Goal: Check status: Check status

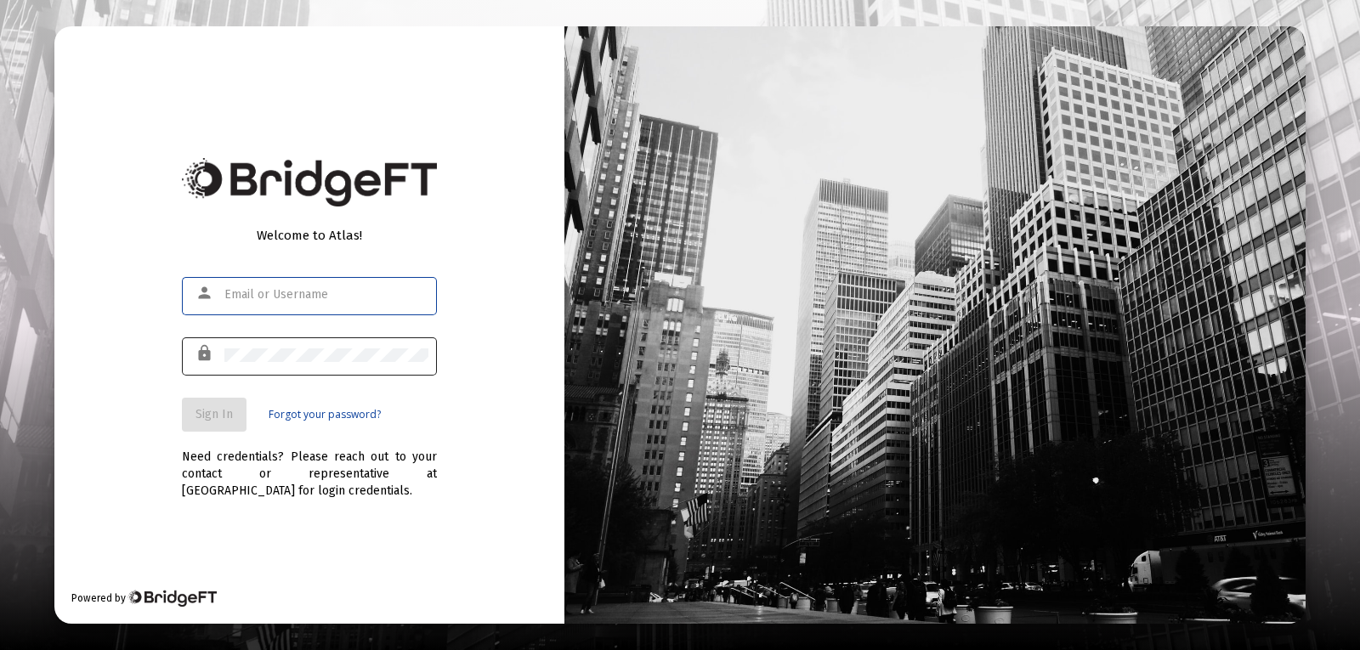
type input "[PERSON_NAME][EMAIL_ADDRESS][PERSON_NAME][DOMAIN_NAME]"
click at [337, 365] on div at bounding box center [326, 355] width 204 height 42
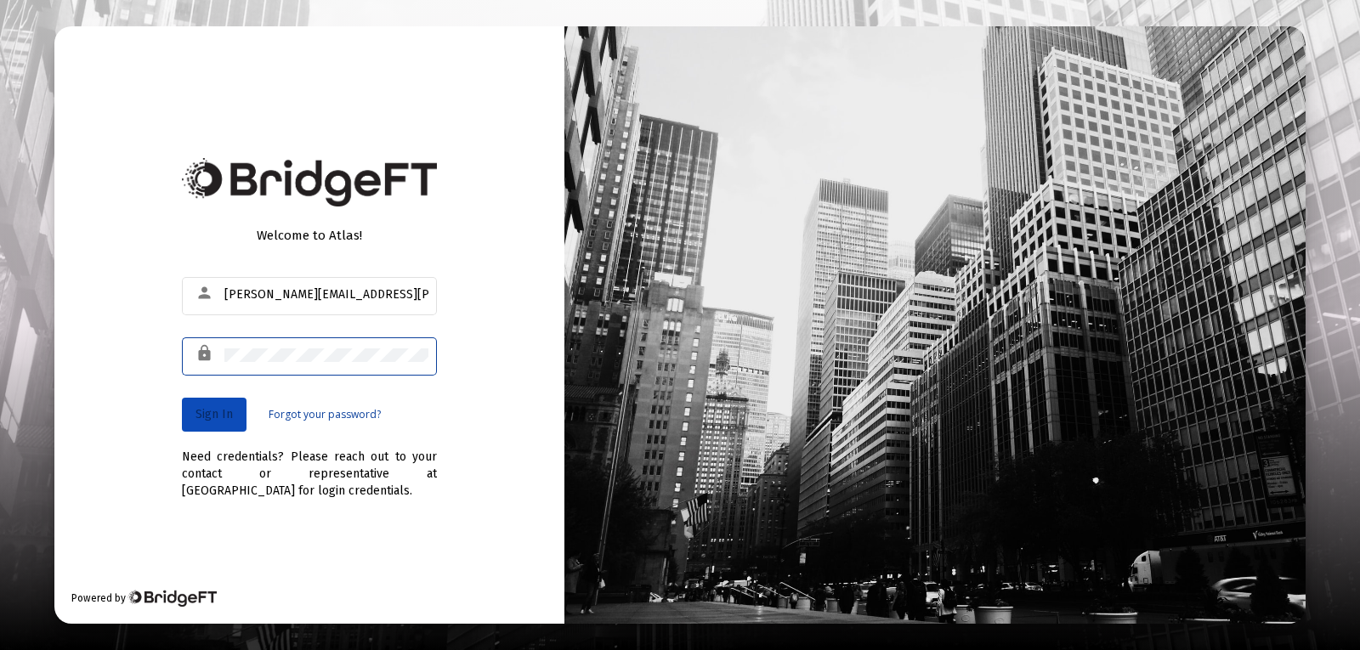
click at [198, 407] on span "Sign In" at bounding box center [213, 414] width 37 height 14
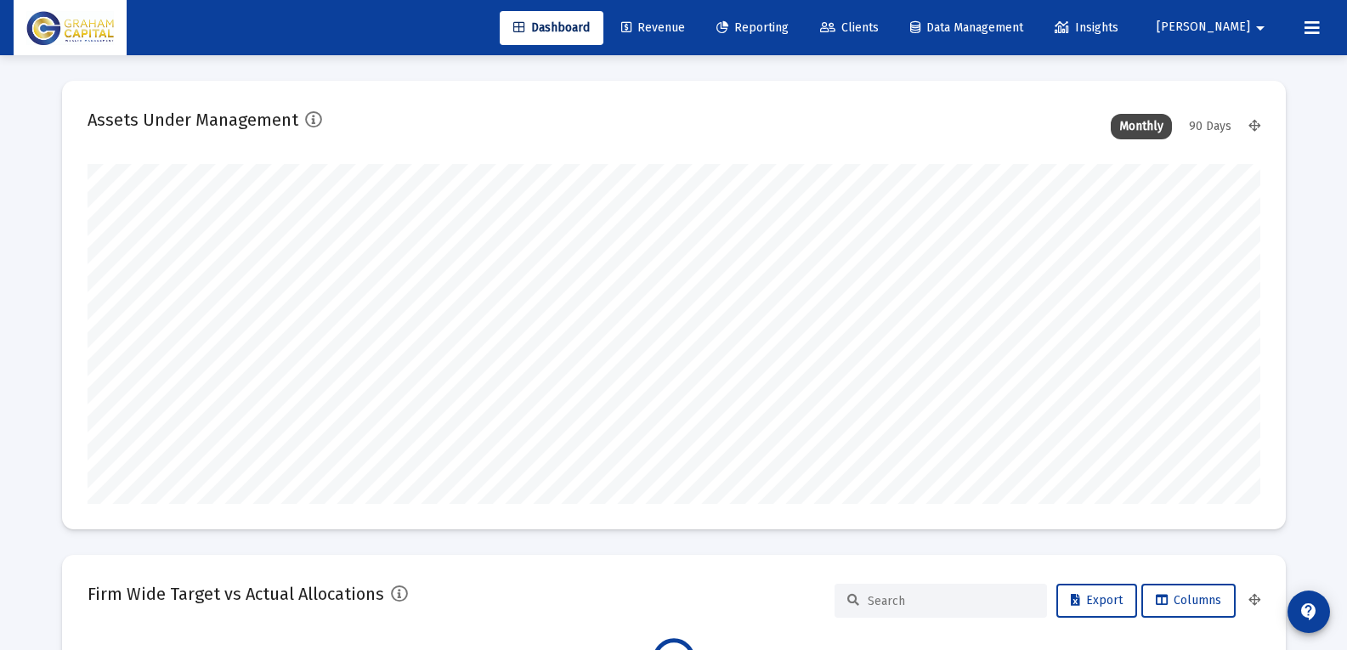
scroll to position [340, 631]
click at [789, 34] on span "Reporting" at bounding box center [752, 27] width 72 height 14
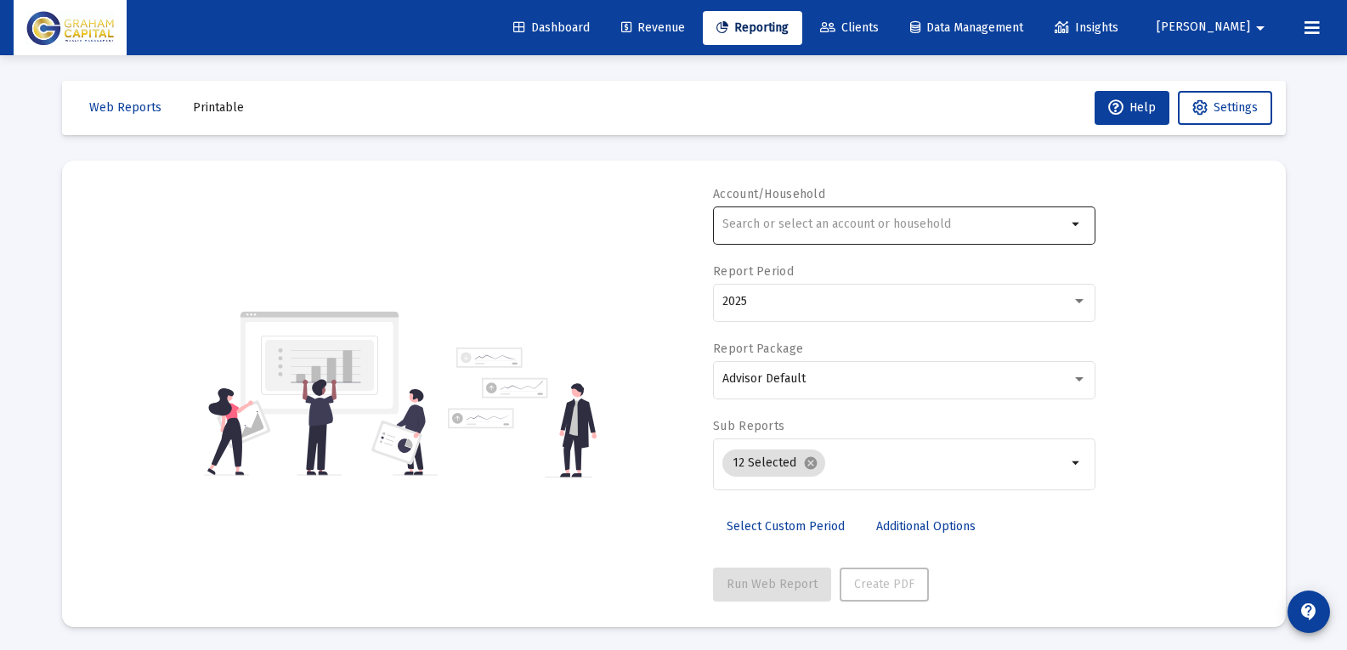
click at [852, 230] on input "text" at bounding box center [894, 225] width 344 height 14
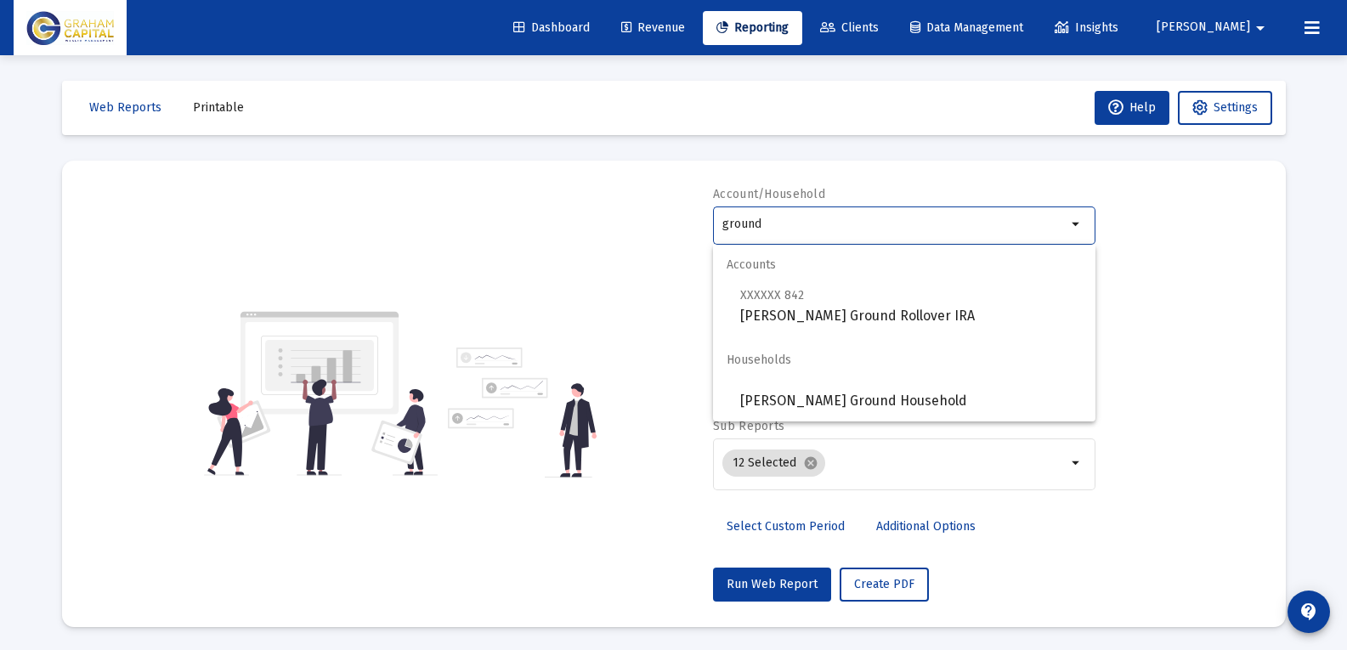
click at [890, 326] on div "Accounts XXXXXX 842 [PERSON_NAME] Ground Rollover IRA Households [PERSON_NAME] …" at bounding box center [904, 333] width 382 height 177
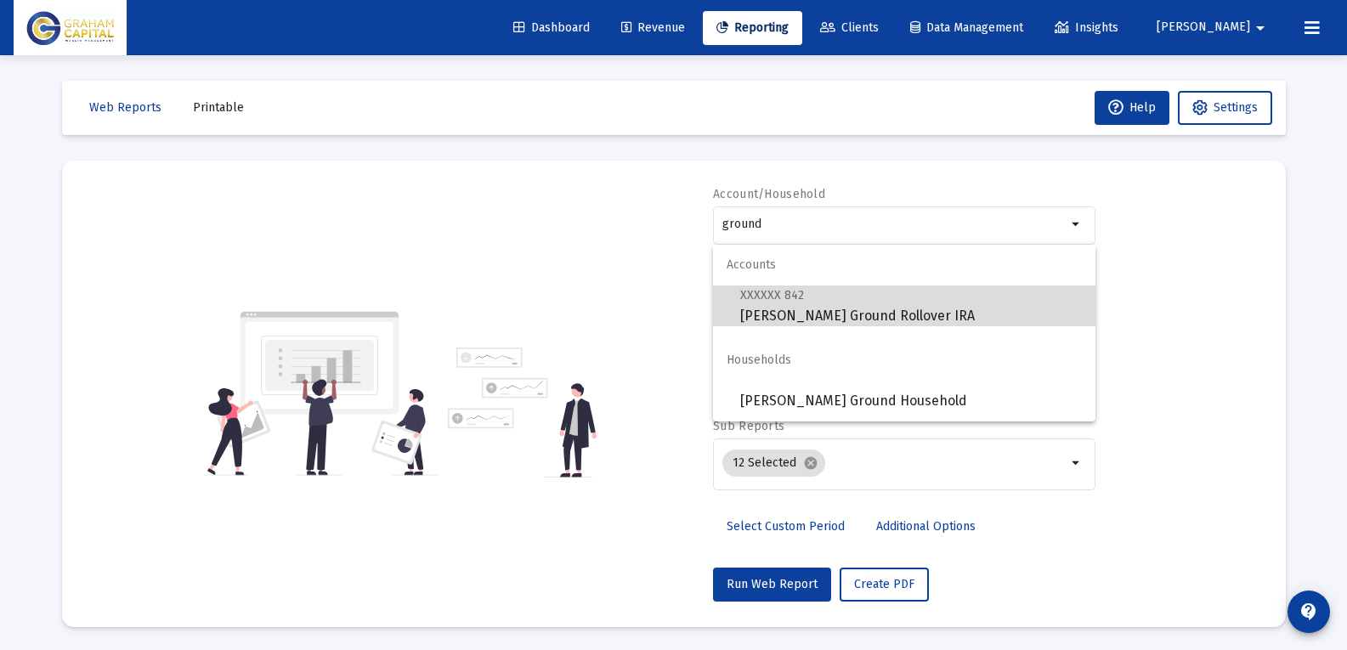
click at [898, 318] on span "XXXXXX 842 [PERSON_NAME] Ground Rollover IRA" at bounding box center [911, 306] width 342 height 42
type input "[PERSON_NAME] Ground Rollover IRA"
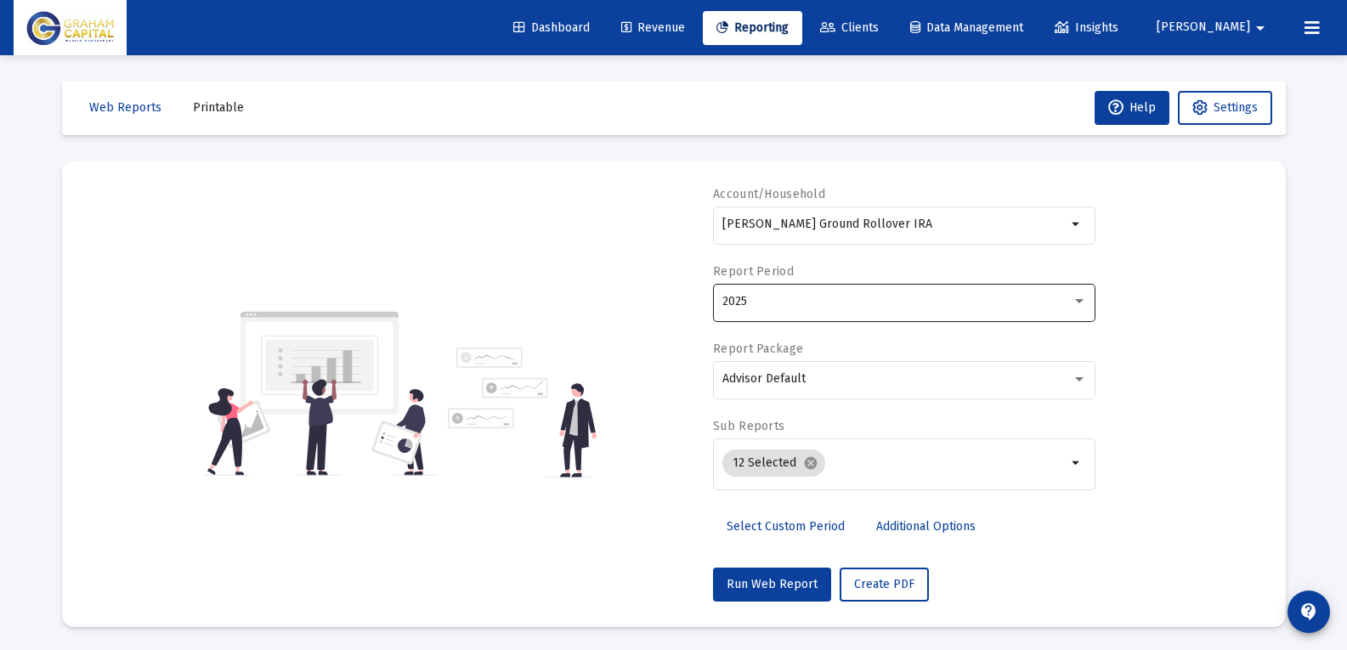
click at [764, 319] on div "2025" at bounding box center [904, 301] width 365 height 42
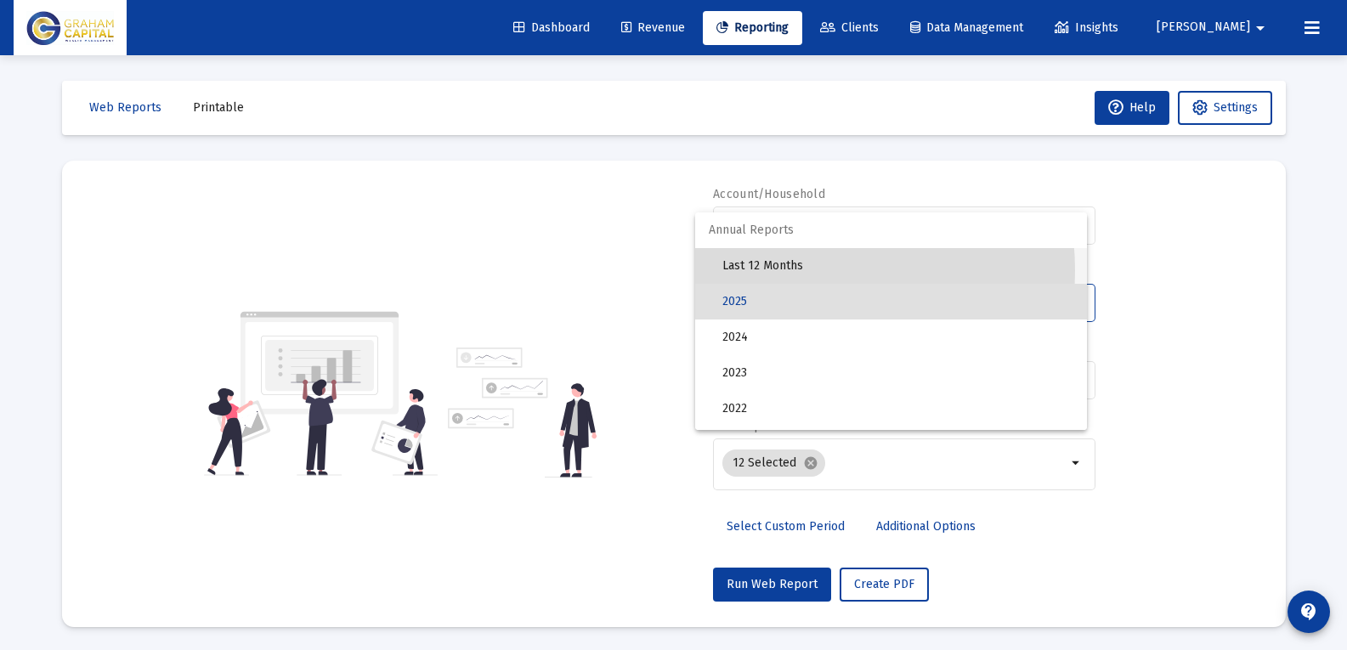
click at [793, 270] on span "Last 12 Months" at bounding box center [897, 266] width 351 height 36
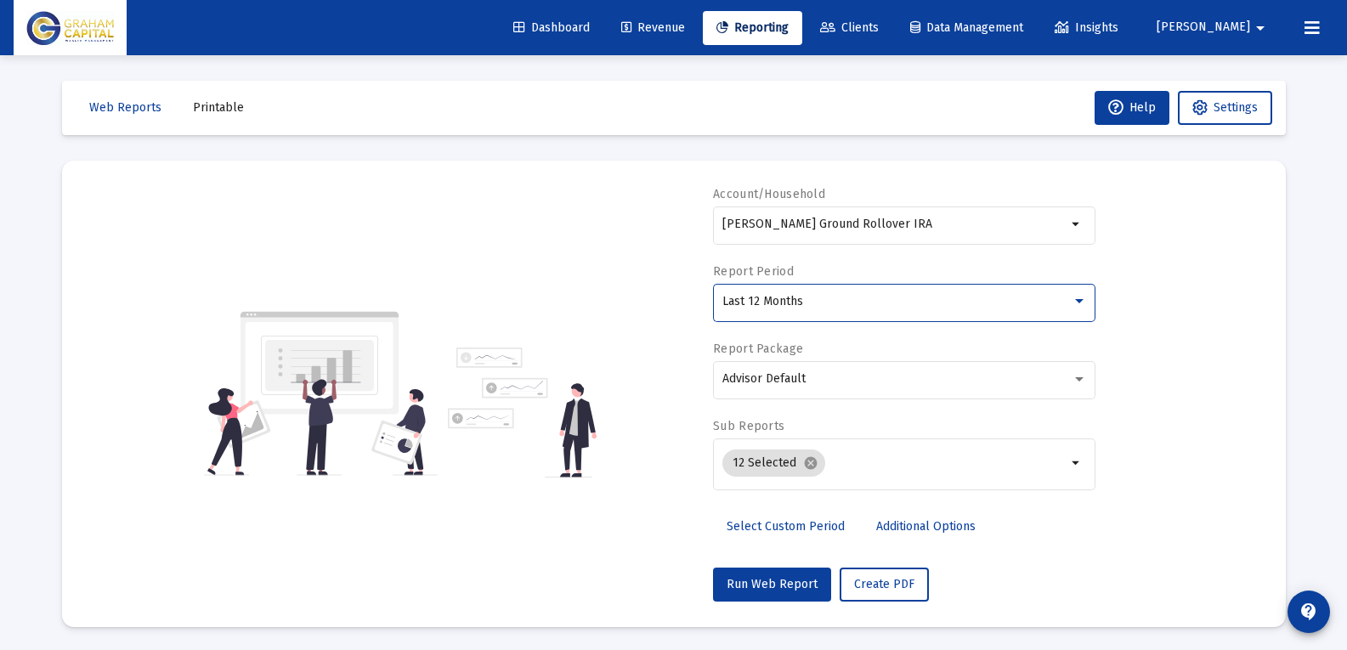
scroll to position [3, 0]
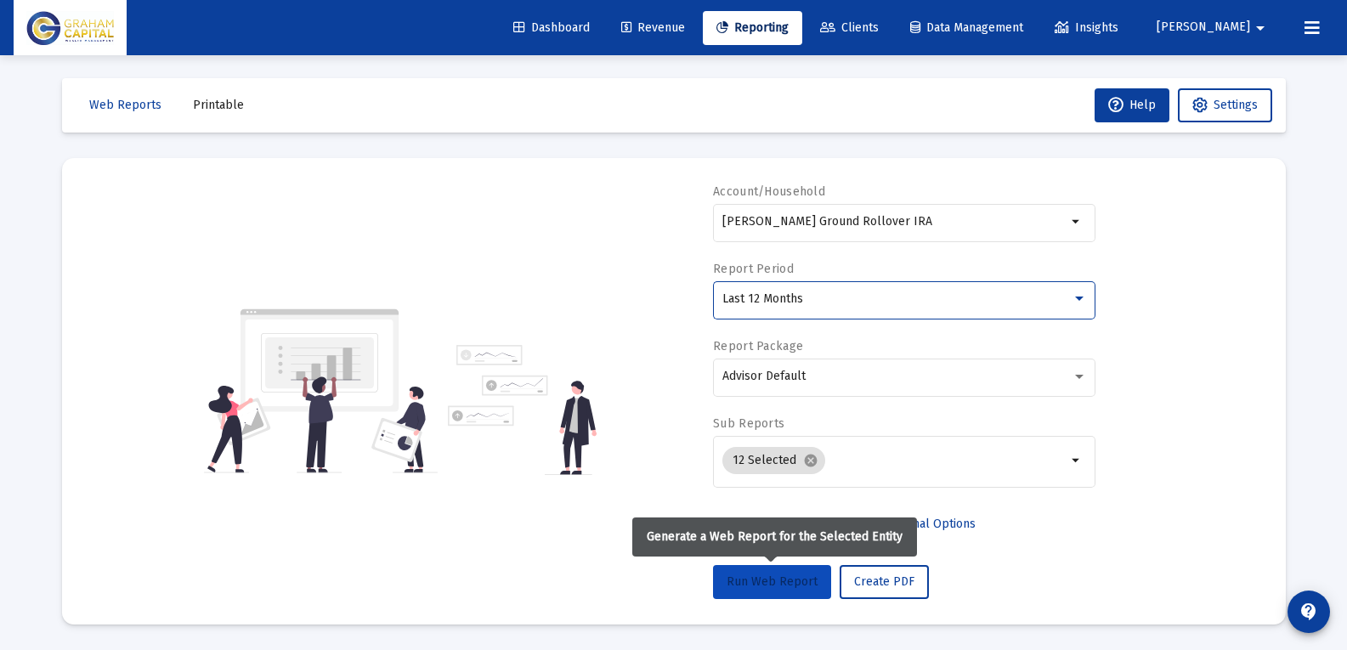
click at [756, 586] on span "Run Web Report" at bounding box center [772, 582] width 91 height 14
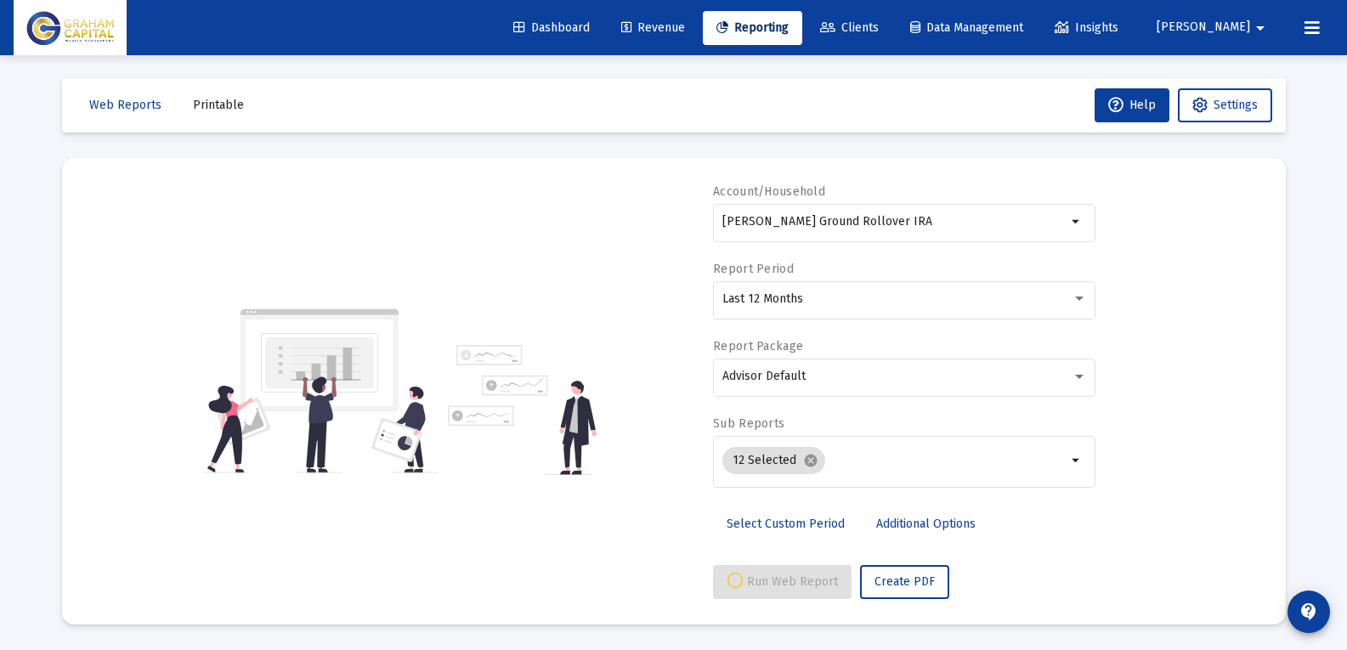
select select "View all"
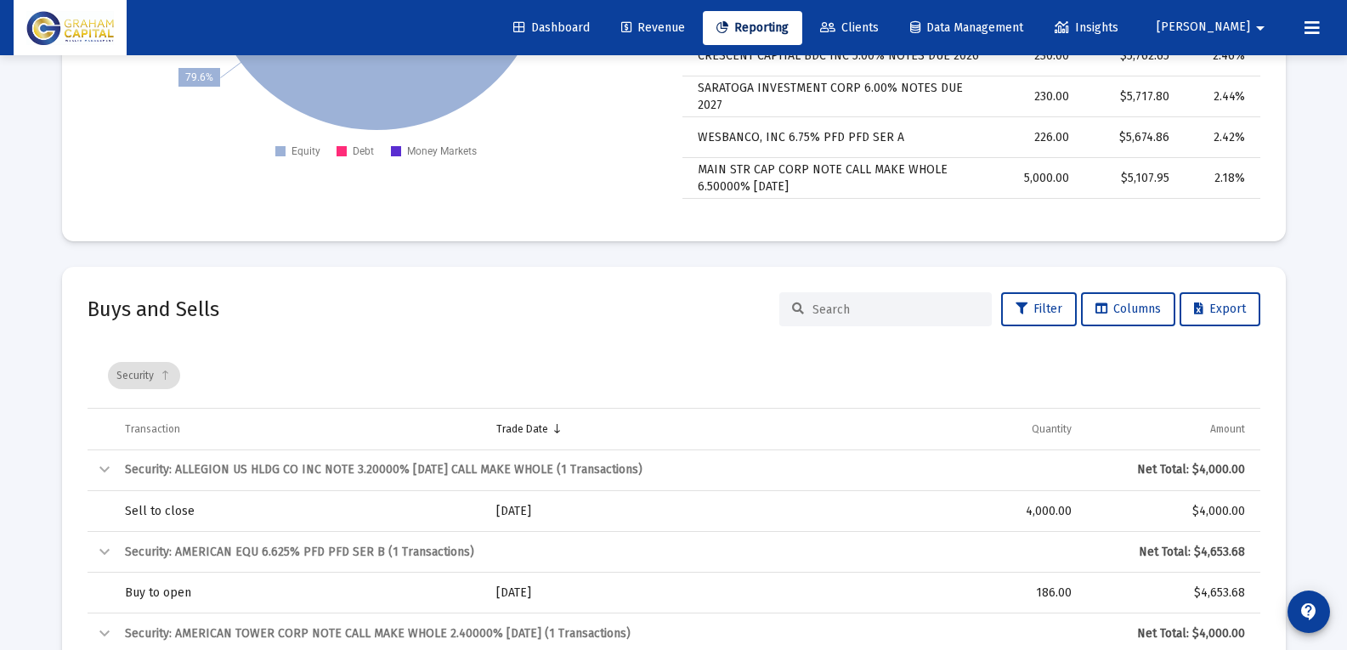
scroll to position [3487, 0]
